Goal: Task Accomplishment & Management: Use online tool/utility

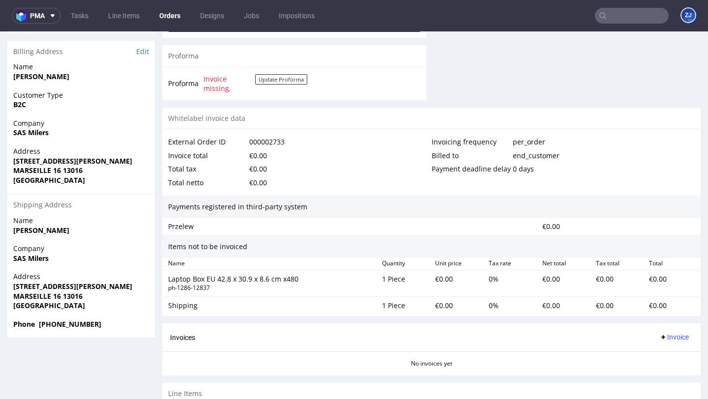
scroll to position [513, 0]
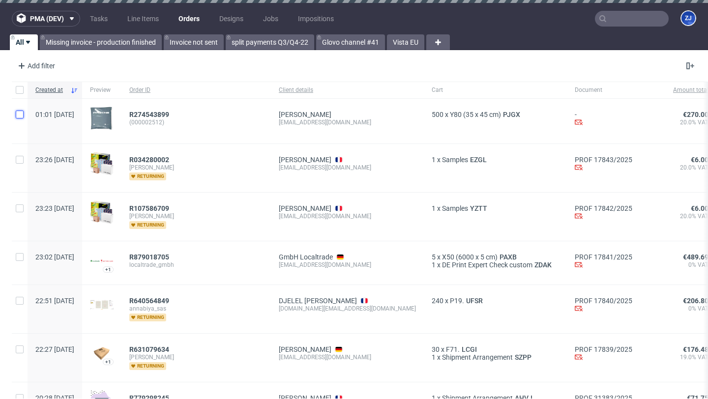
click at [22, 113] on input "checkbox" at bounding box center [20, 115] width 8 height 8
checkbox input "true"
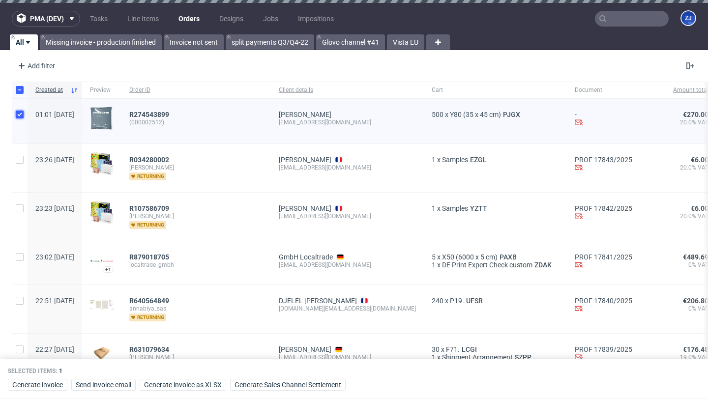
click at [22, 113] on input "checkbox" at bounding box center [20, 115] width 8 height 8
checkbox input "false"
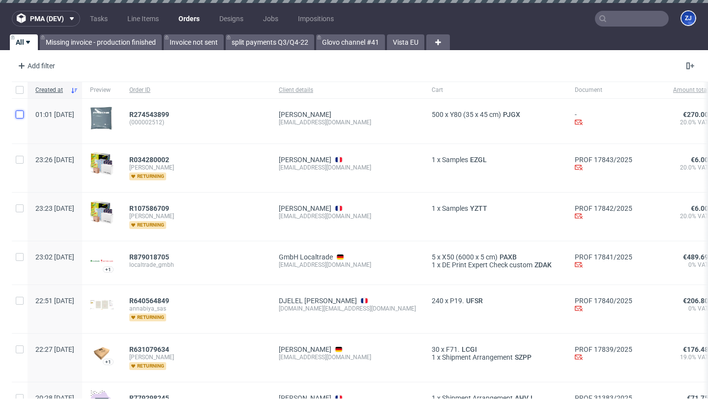
click at [22, 113] on input "checkbox" at bounding box center [20, 115] width 8 height 8
checkbox input "true"
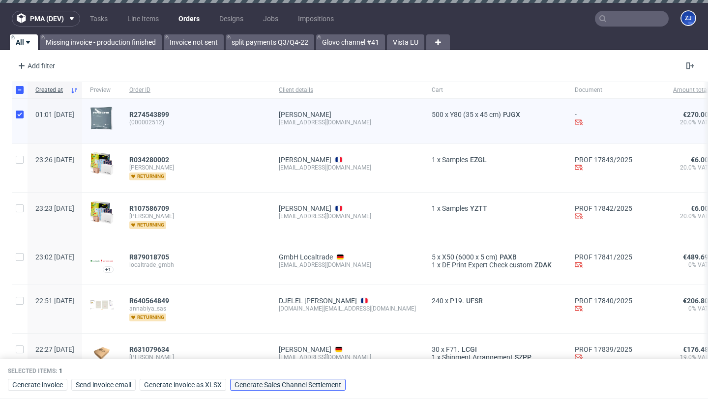
click at [327, 385] on span "Generate Sales Channel Settlement" at bounding box center [288, 385] width 107 height 7
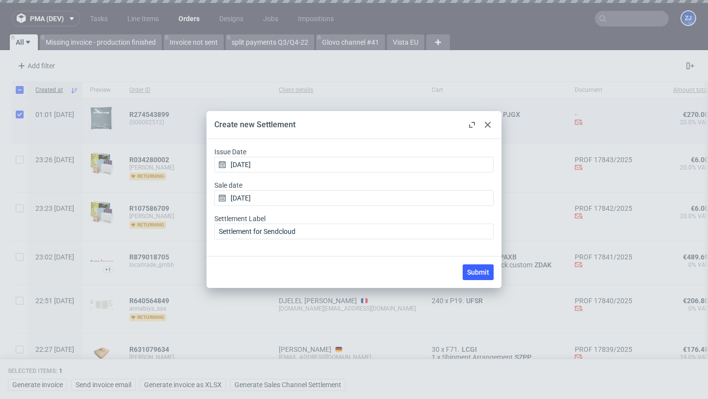
click at [489, 125] on icon at bounding box center [488, 125] width 6 height 6
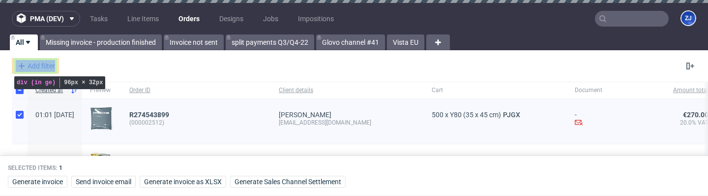
click at [56, 68] on div "Add filter" at bounding box center [35, 66] width 43 height 16
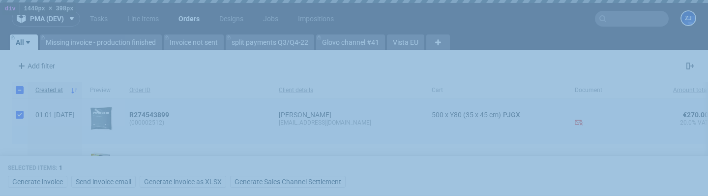
click at [1, 52] on div "pma (dev) Tasks Line Items Orders Designs Jobs Impositions ZJ All Missing invoi…" at bounding box center [354, 98] width 708 height 196
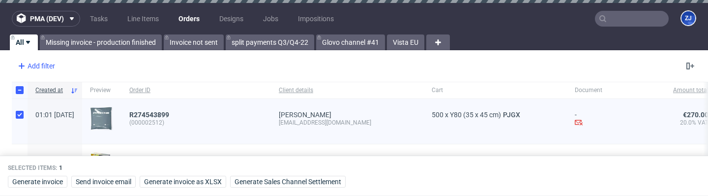
click at [50, 64] on div "Add filter" at bounding box center [35, 66] width 43 height 16
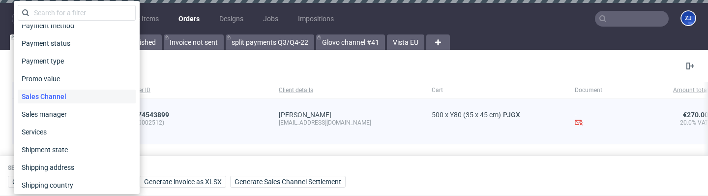
scroll to position [450, 0]
click at [54, 95] on span "Sales Channel" at bounding box center [44, 97] width 53 height 14
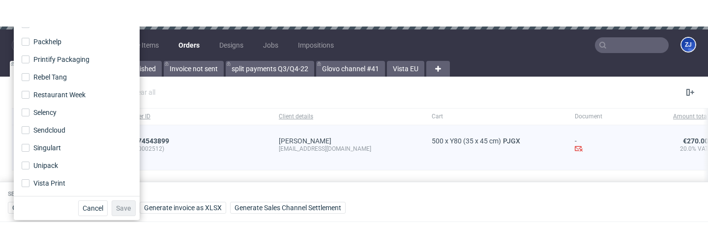
scroll to position [0, 0]
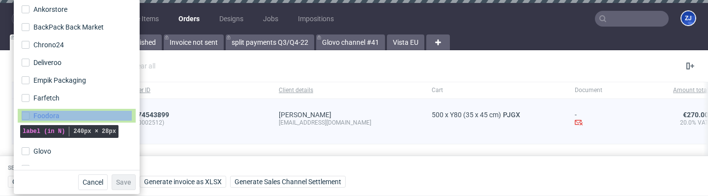
click at [56, 109] on label "Foodora" at bounding box center [77, 116] width 118 height 14
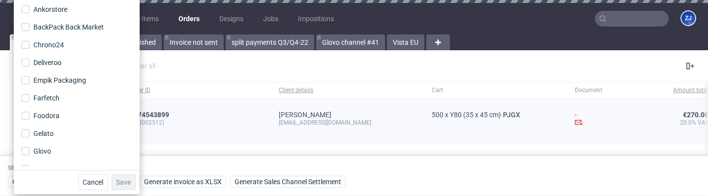
click at [162, 69] on div "Sales Channel is Add filter Hide filters Clear all" at bounding box center [354, 66] width 708 height 24
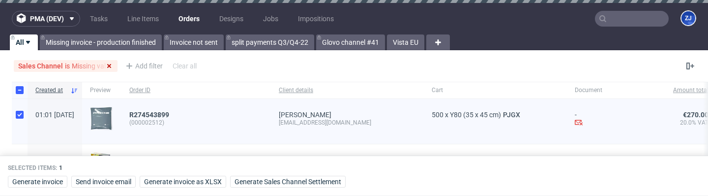
click at [112, 68] on icon at bounding box center [109, 66] width 8 height 8
click at [41, 62] on div "Add filter" at bounding box center [35, 66] width 43 height 16
click at [37, 69] on div "Add filter" at bounding box center [35, 66] width 43 height 16
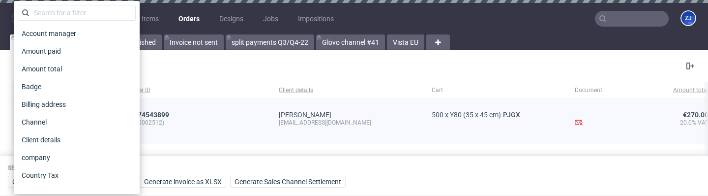
click at [204, 65] on div "Add filter Hide filters Clear all" at bounding box center [354, 66] width 708 height 24
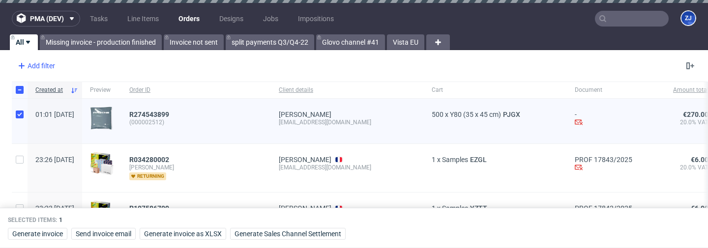
click at [45, 62] on div "Add filter" at bounding box center [35, 66] width 43 height 16
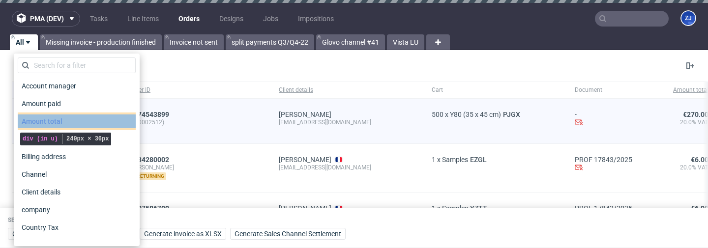
click at [74, 122] on div "Amount total" at bounding box center [77, 122] width 118 height 14
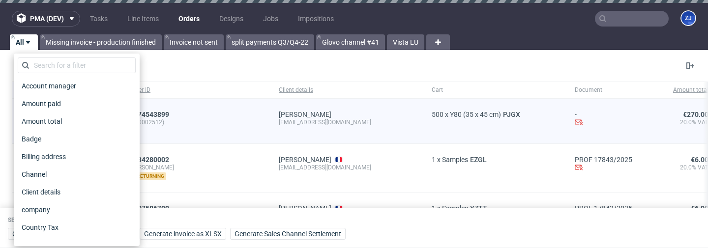
click at [152, 72] on div "Add filter Hide filters Clear all" at bounding box center [354, 66] width 708 height 24
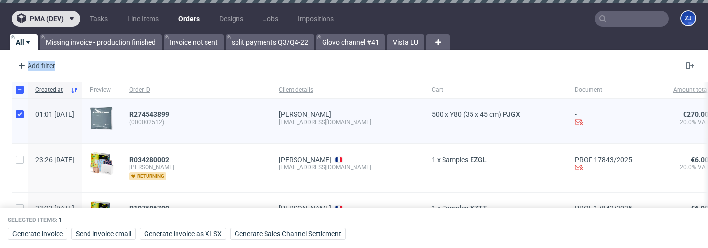
click at [44, 15] on span "pma (dev)" at bounding box center [47, 18] width 34 height 7
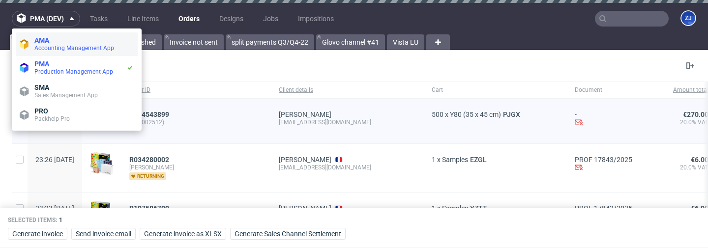
click at [52, 48] on span "Accounting Management App" at bounding box center [74, 48] width 80 height 7
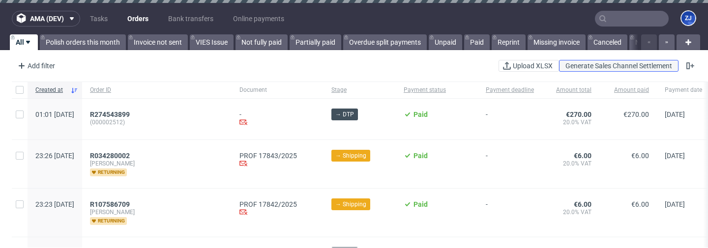
click at [593, 64] on span "Generate Sales Channel Settlement" at bounding box center [619, 65] width 111 height 7
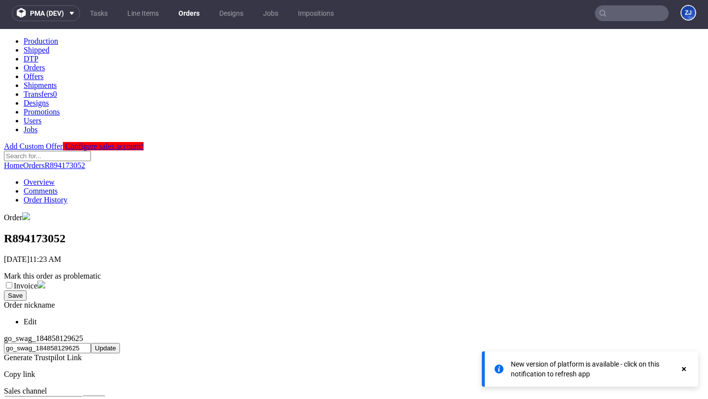
click at [186, 13] on link "Orders" at bounding box center [189, 13] width 33 height 16
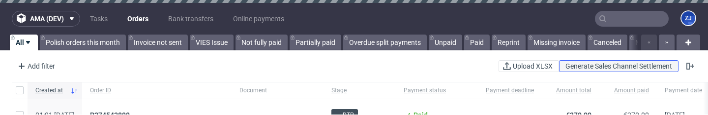
click at [602, 68] on span "Generate Sales Channel Settlement" at bounding box center [619, 65] width 111 height 7
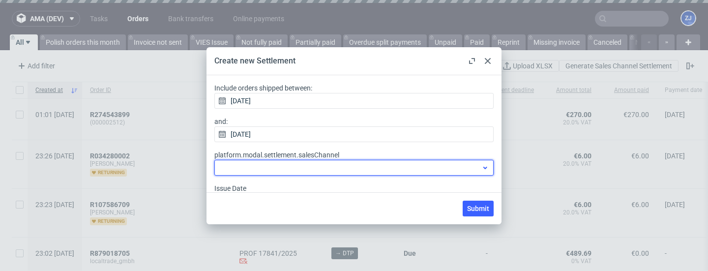
click at [420, 114] on div at bounding box center [353, 168] width 279 height 16
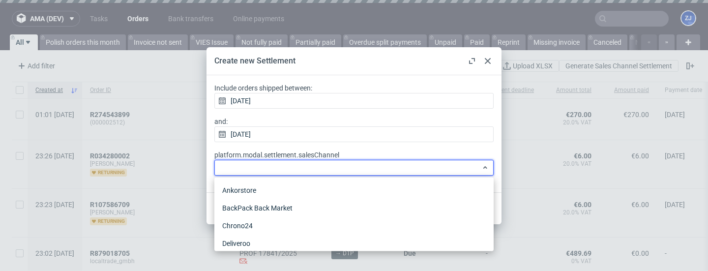
click at [419, 114] on div "Include orders shipped between: 17/09/2025 and: 17/09/2025 platform.modal.settl…" at bounding box center [353, 179] width 279 height 193
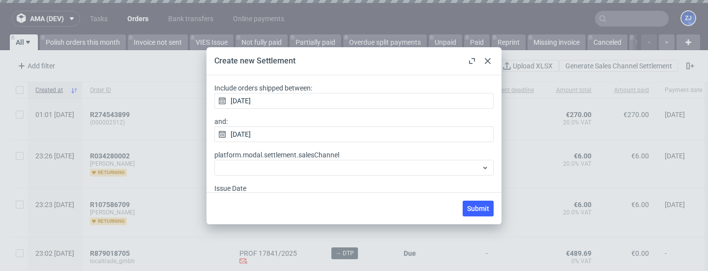
click at [488, 60] on use at bounding box center [488, 61] width 6 height 6
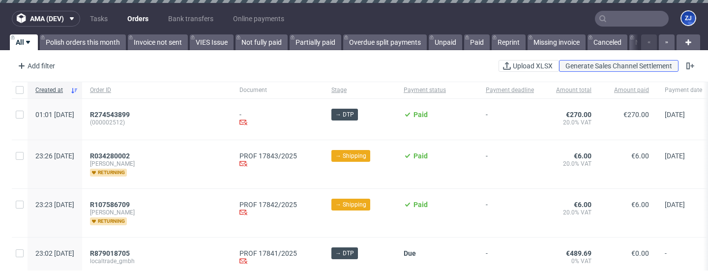
click at [581, 62] on span "Generate Sales Channel Settlement" at bounding box center [619, 65] width 111 height 7
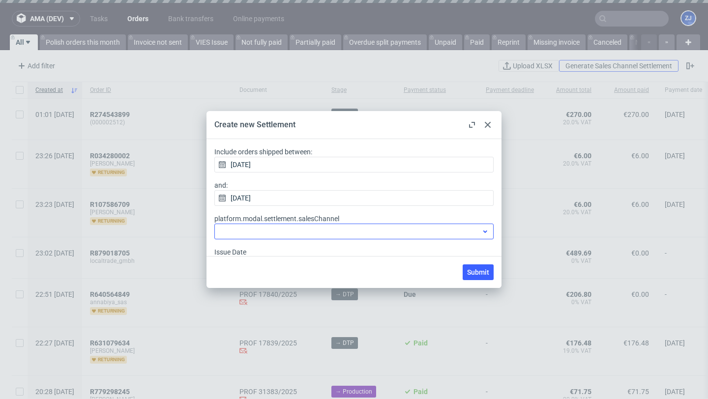
scroll to position [1, 0]
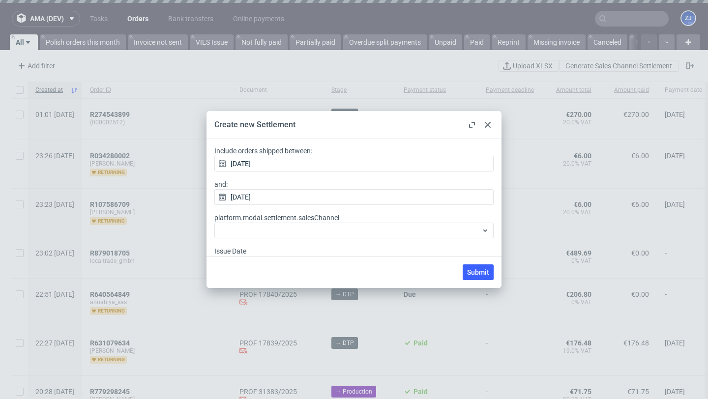
click at [475, 114] on div at bounding box center [472, 125] width 12 height 12
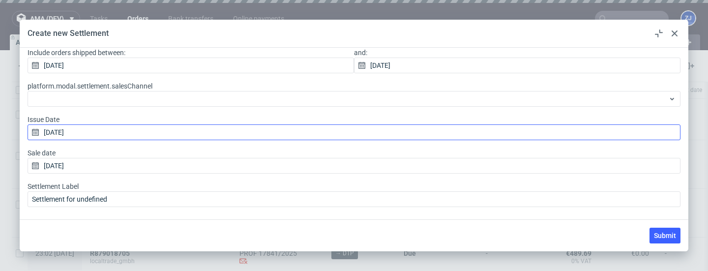
scroll to position [3, 0]
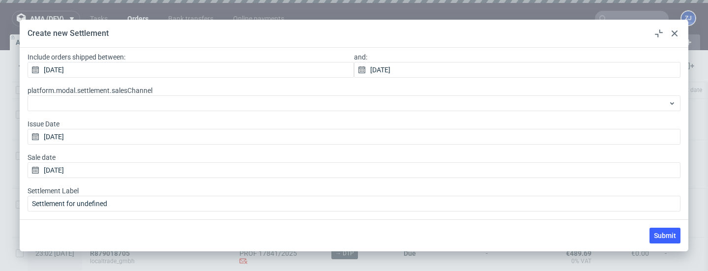
click at [659, 31] on icon at bounding box center [659, 34] width 8 height 8
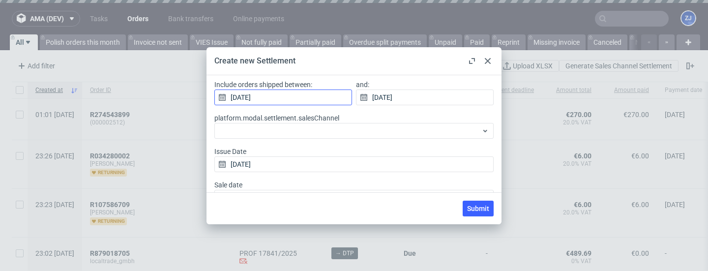
click at [272, 98] on input "17/09/2025" at bounding box center [283, 98] width 138 height 16
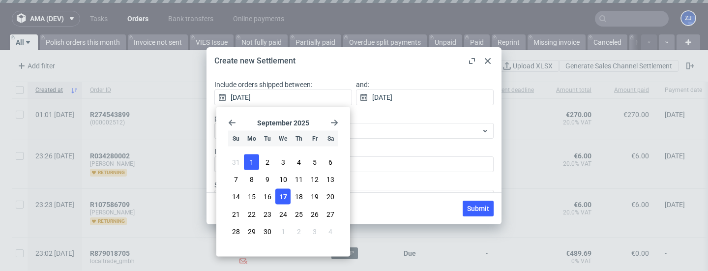
click at [248, 114] on button "1" at bounding box center [251, 162] width 15 height 16
type input "01/09/2025"
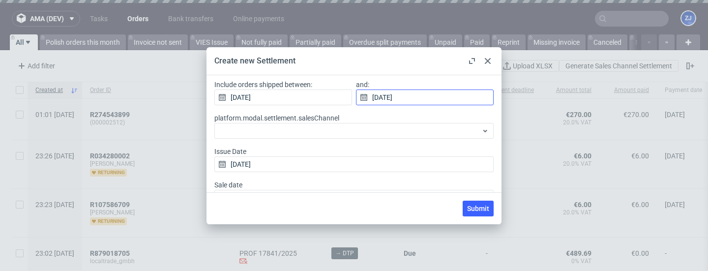
click at [411, 96] on input "17/09/2025" at bounding box center [425, 98] width 138 height 16
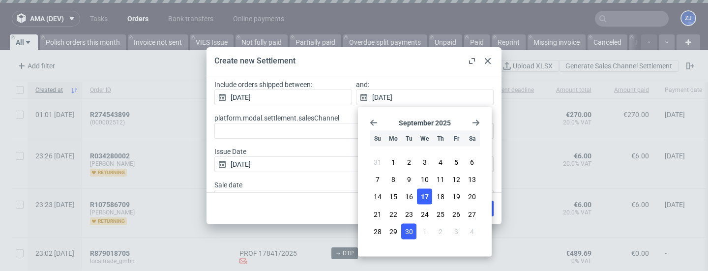
click at [408, 114] on span "30" at bounding box center [409, 231] width 8 height 10
type input "30/09/2025"
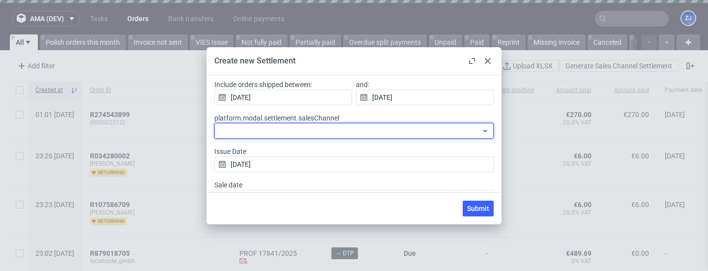
click at [374, 114] on div at bounding box center [353, 131] width 279 height 16
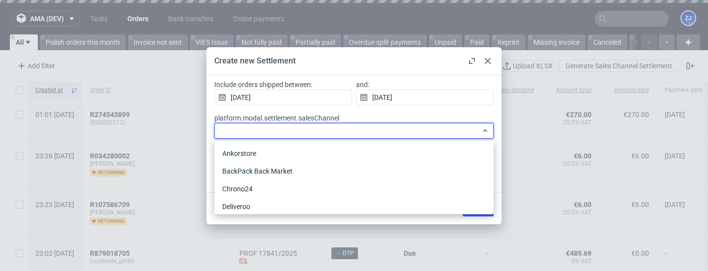
click at [370, 114] on label "platform.modal.settlement.salesChannel" at bounding box center [353, 126] width 279 height 26
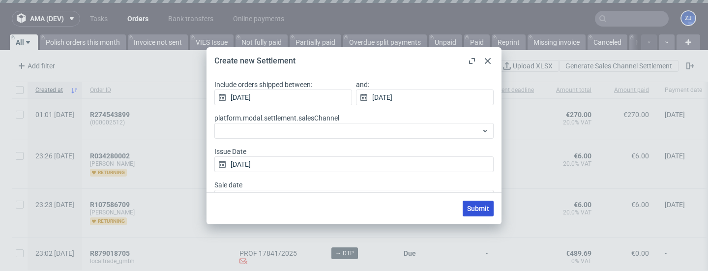
click at [473, 114] on span "Submit" at bounding box center [478, 208] width 22 height 7
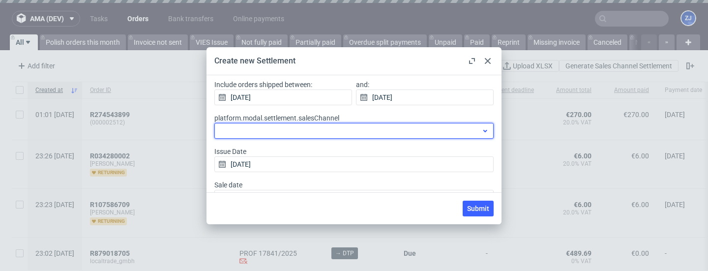
click at [402, 114] on div at bounding box center [353, 131] width 279 height 16
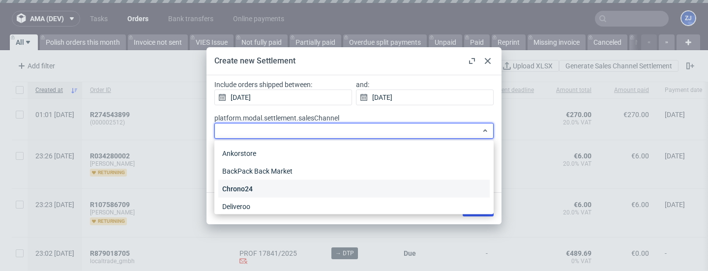
click at [368, 114] on div "Chrono24" at bounding box center [354, 189] width 272 height 18
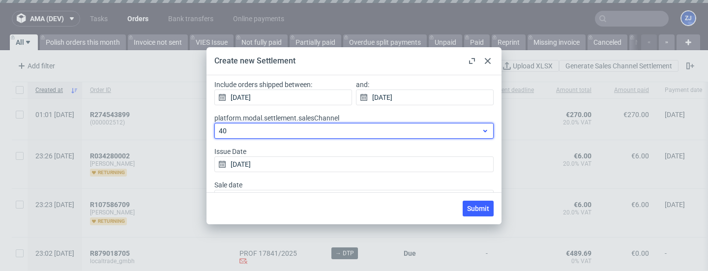
click at [353, 114] on span "40" at bounding box center [350, 131] width 263 height 10
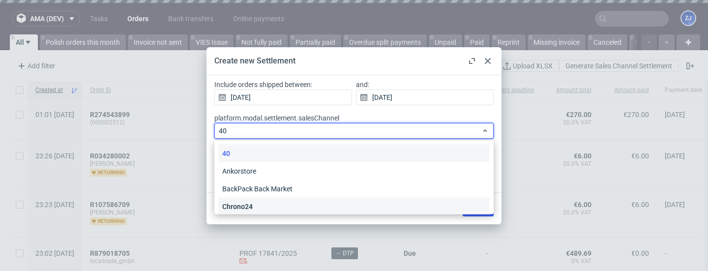
click at [352, 114] on div "Chrono24" at bounding box center [354, 207] width 272 height 18
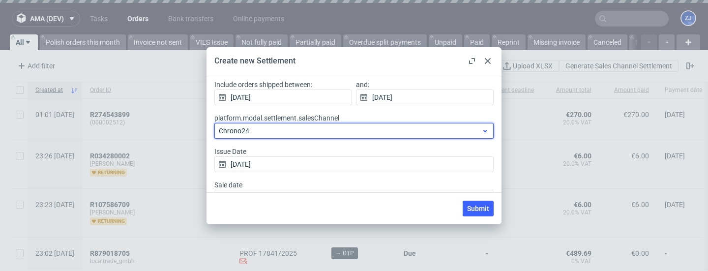
click at [352, 114] on span "Chrono24" at bounding box center [350, 131] width 263 height 10
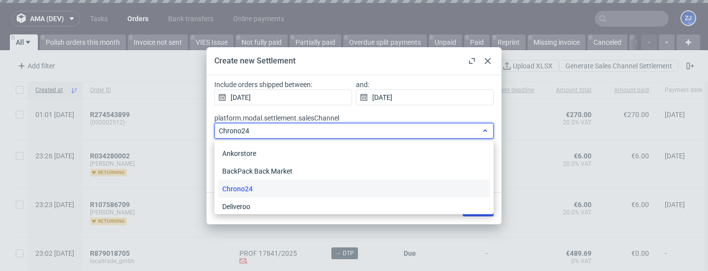
click at [352, 114] on span "Chrono24" at bounding box center [350, 131] width 263 height 10
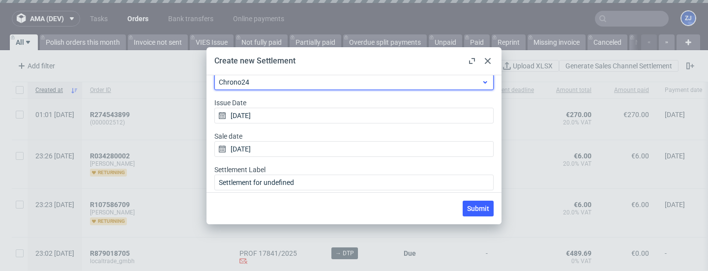
scroll to position [53, 0]
